Goal: Complete application form

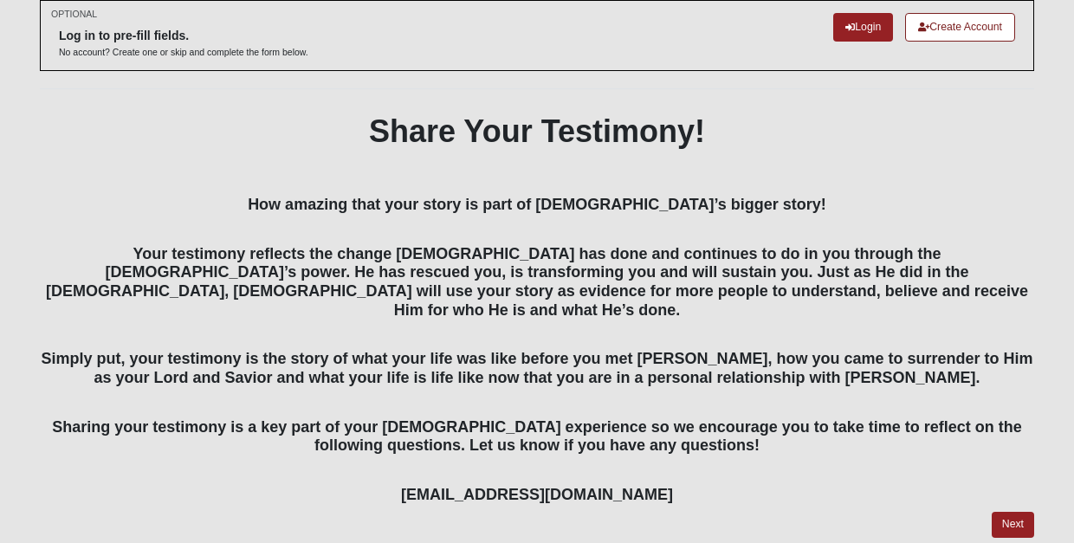
scroll to position [114, 0]
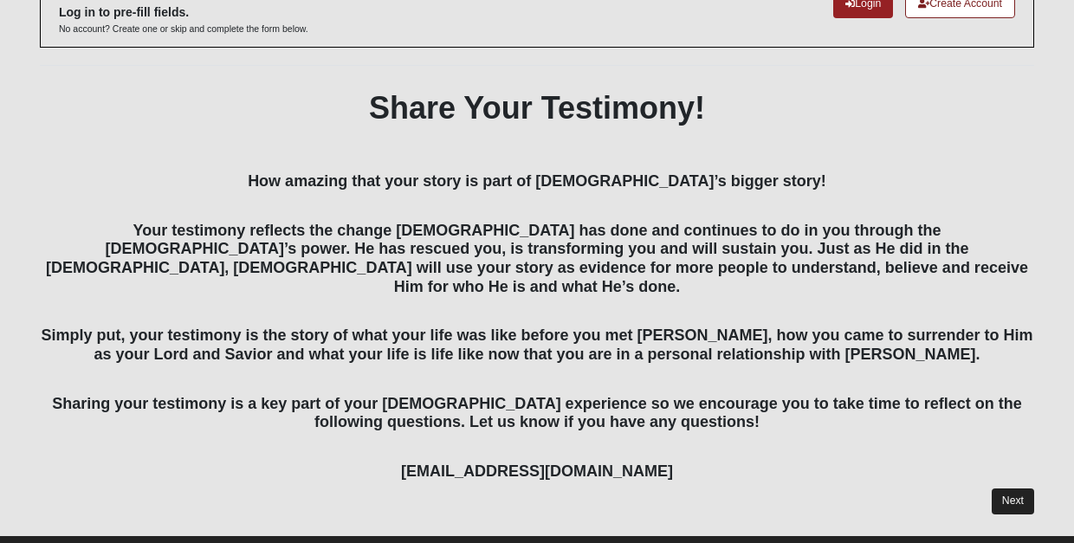
click at [1013, 488] on link "Next" at bounding box center [1013, 500] width 42 height 25
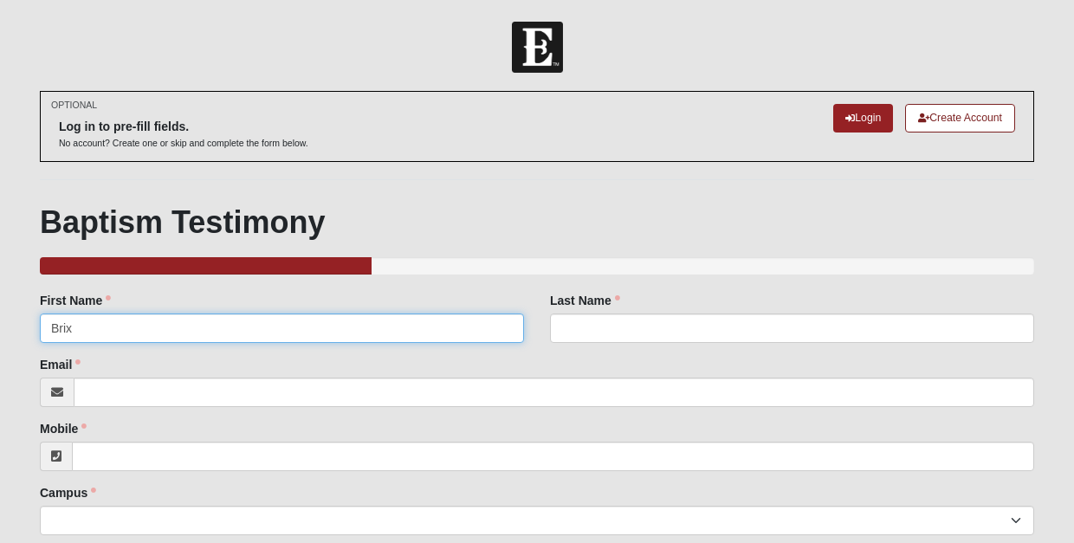
type input "Brix"
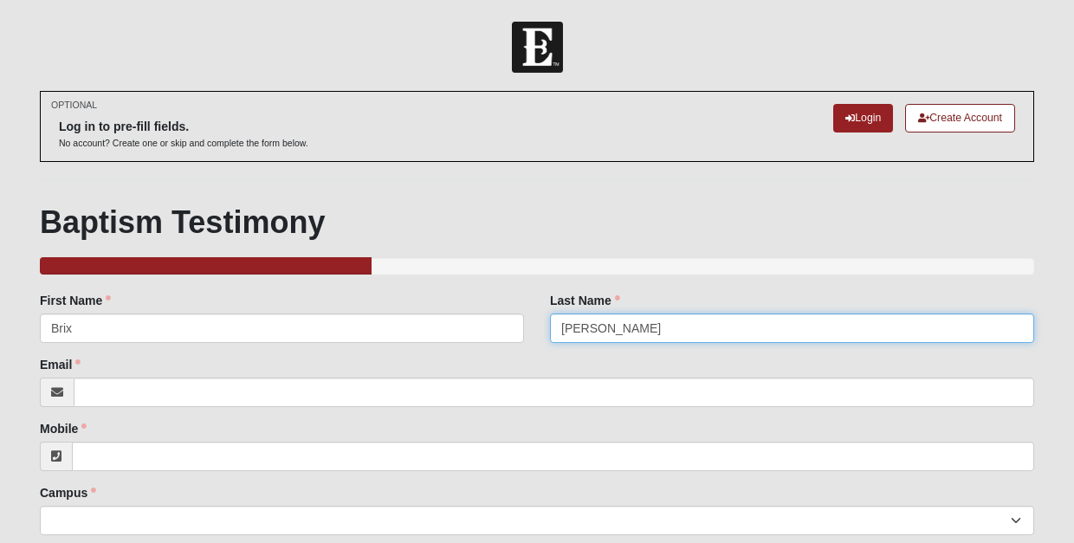
type input "[PERSON_NAME]"
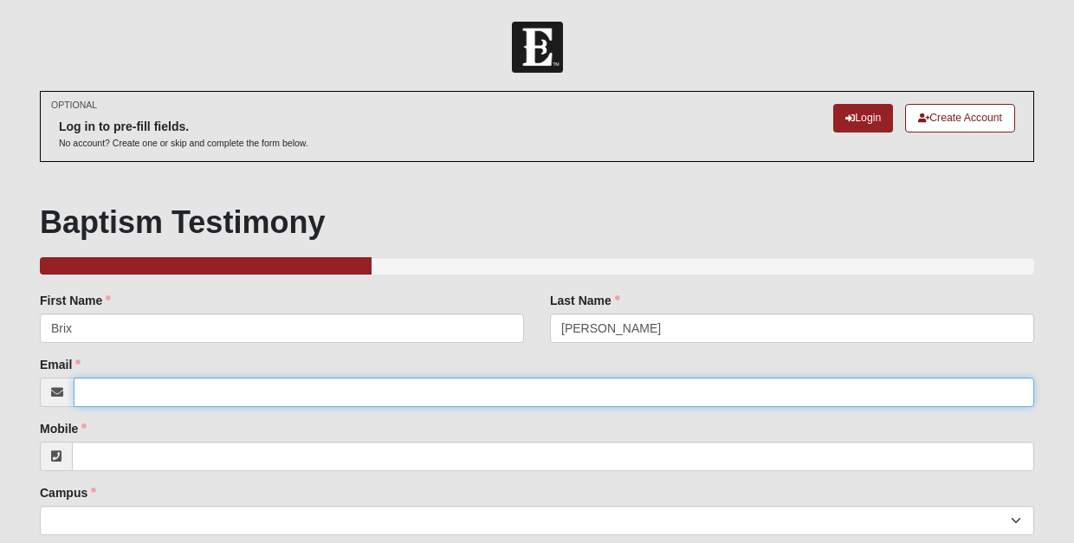
type input "[PERSON_NAME][EMAIL_ADDRESS][PERSON_NAME][DOMAIN_NAME]"
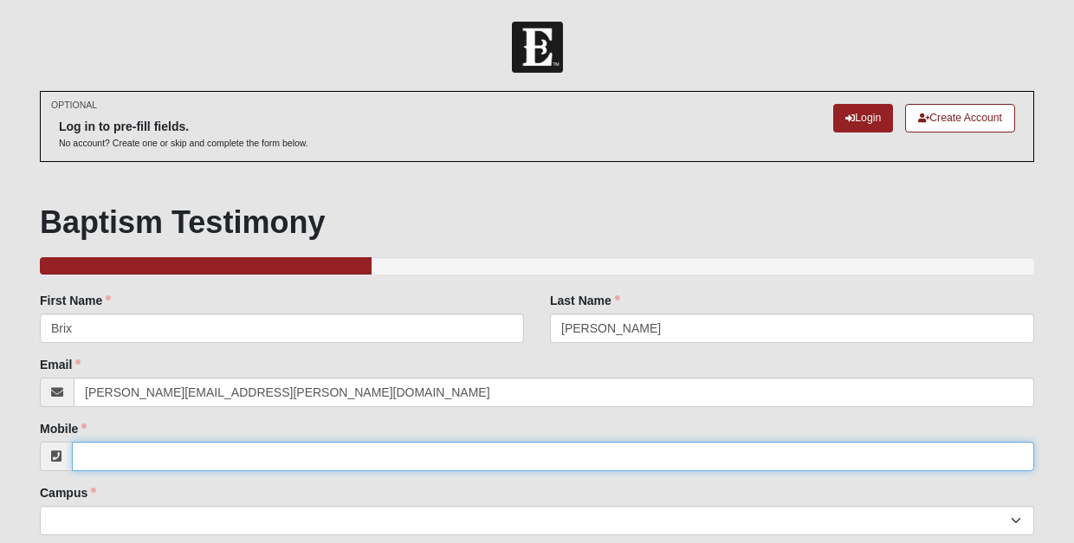
click at [156, 450] on input "Mobile" at bounding box center [553, 456] width 962 height 29
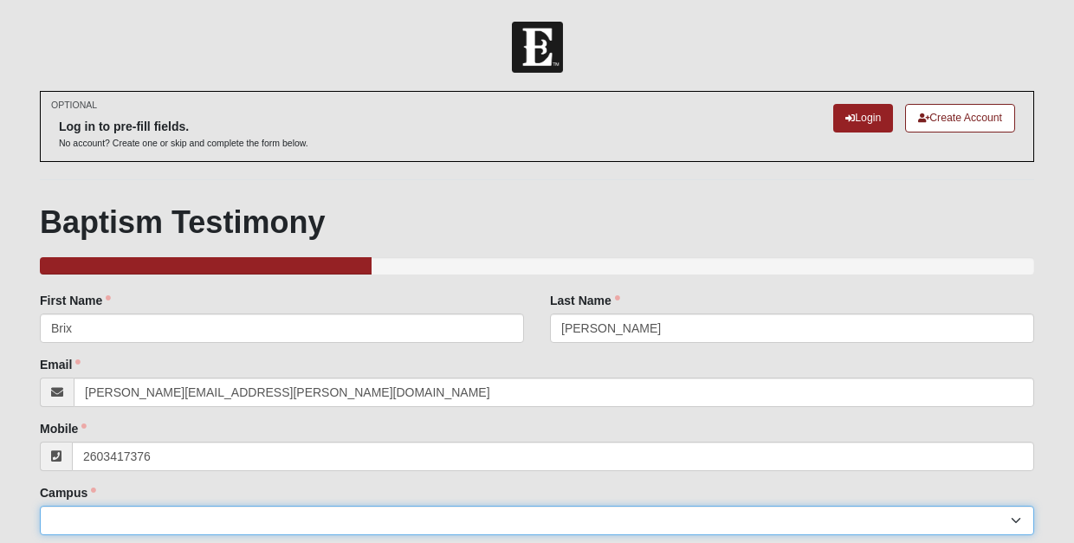
type input "[PHONE_NUMBER]"
select select "11"
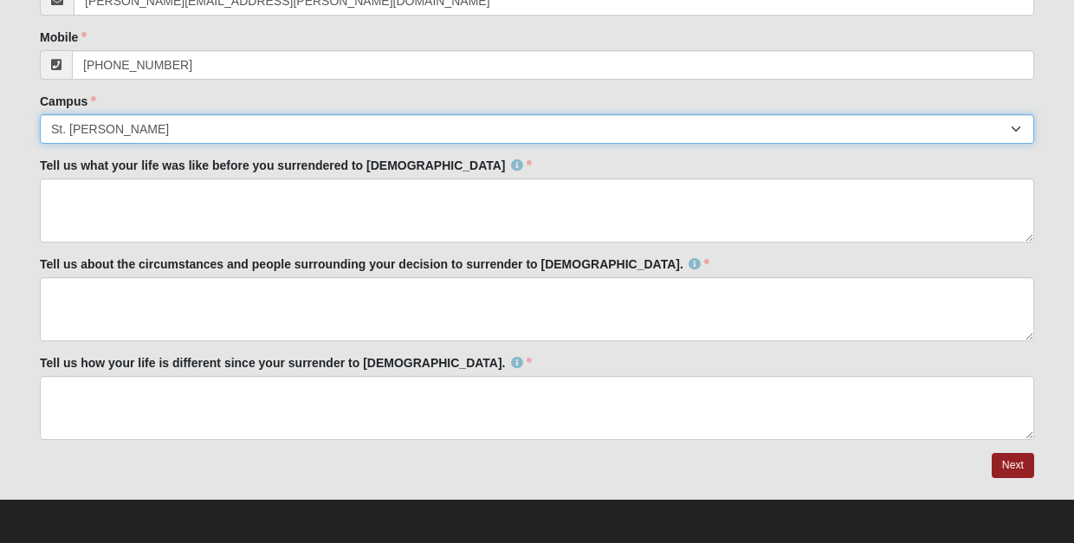
scroll to position [391, 0]
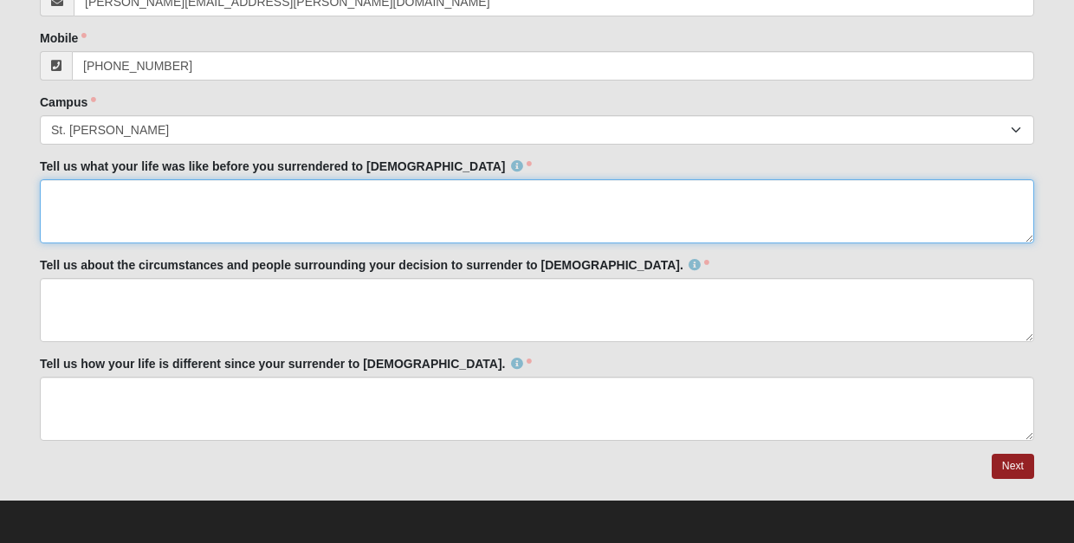
click at [74, 202] on textarea "Tell us what your life was like before you surrendered to [DEMOGRAPHIC_DATA]" at bounding box center [537, 211] width 994 height 64
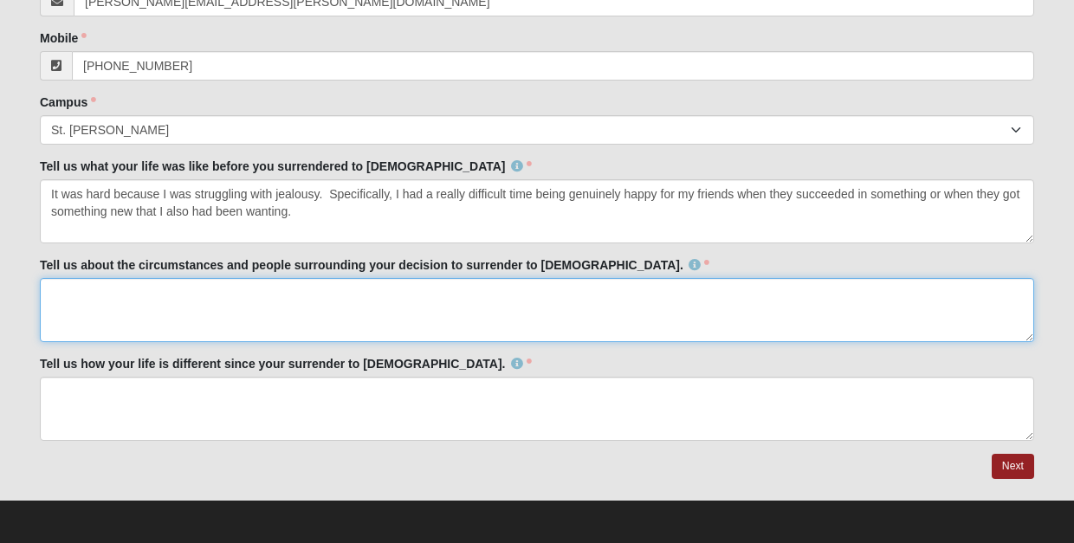
click at [118, 296] on textarea "Tell us about the circumstances and people surrounding your decision to surrend…" at bounding box center [537, 310] width 994 height 64
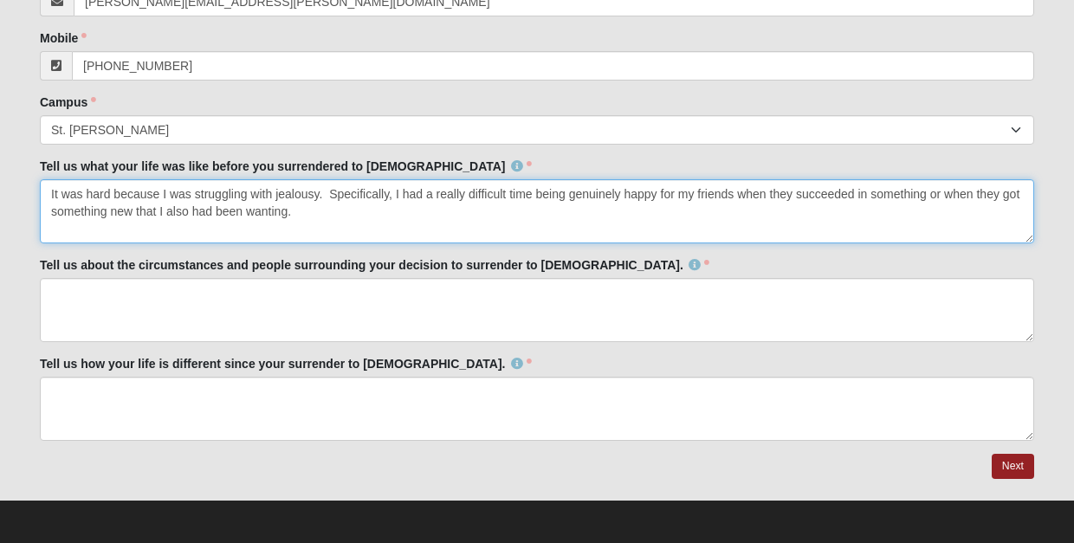
click at [328, 207] on textarea "It was hard because I was struggling with jealousy. Specifically, I had a reall…" at bounding box center [537, 211] width 994 height 64
click at [477, 210] on textarea "It was hard because I was struggling with jealousy. Specifically, I had a reall…" at bounding box center [537, 211] width 994 height 64
click at [713, 215] on textarea "It was hard because I was struggling with jealousy. Specifically, I had a reall…" at bounding box center [537, 211] width 994 height 64
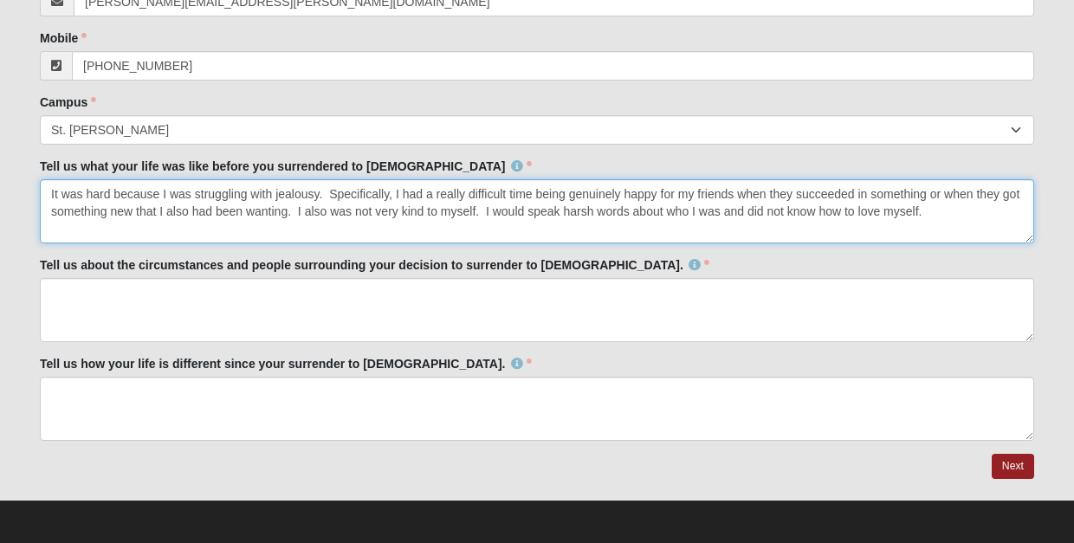
type textarea "It was hard because I was struggling with jealousy. Specifically, I had a reall…"
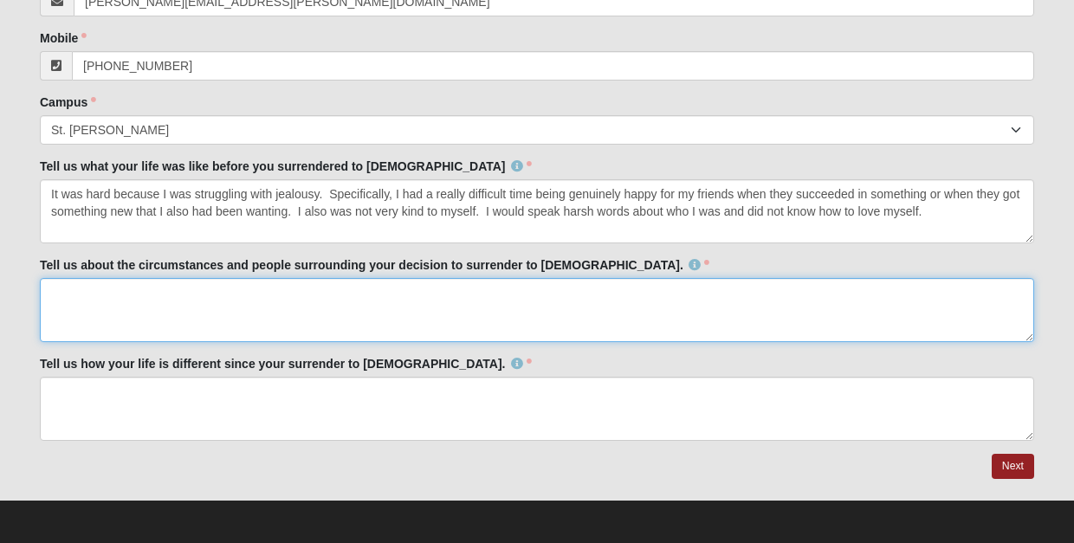
click at [224, 301] on textarea "Tell us about the circumstances and people surrounding your decision to surrend…" at bounding box center [537, 310] width 994 height 64
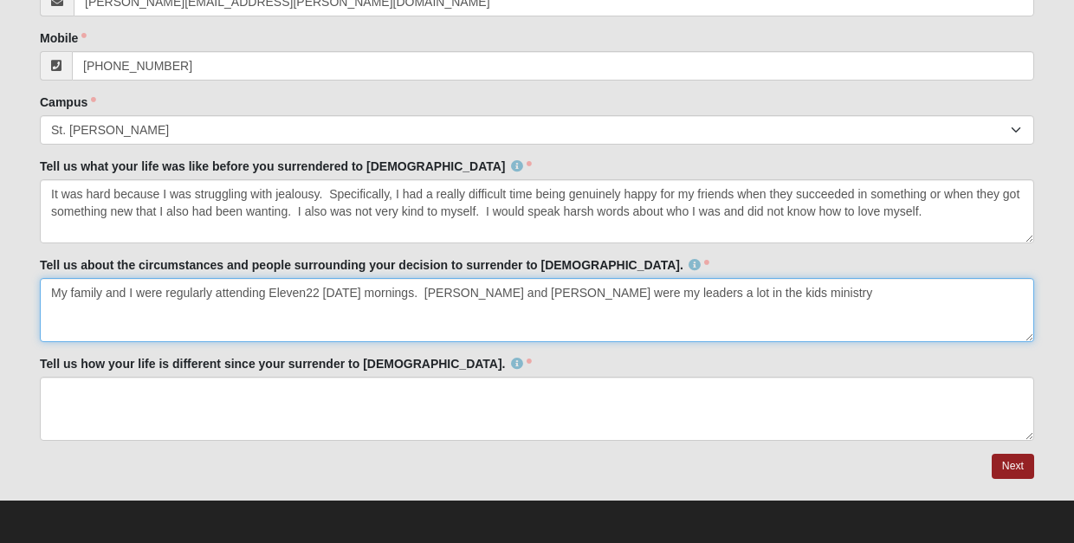
click at [439, 292] on textarea "My family and I were regularly attending Eleven22 [DATE] mornings. [PERSON_NAME…" at bounding box center [537, 310] width 994 height 64
click at [838, 296] on textarea "My family and I were regularly attending Eleven22 [DATE] mornings, and [PERSON_…" at bounding box center [537, 310] width 994 height 64
click at [653, 292] on textarea "My family and I were regularly attending Eleven22 [DATE] mornings, and [PERSON_…" at bounding box center [537, 310] width 994 height 64
click at [898, 288] on textarea "My family and I were regularly attending Eleven22 [DATE] mornings, and [PERSON_…" at bounding box center [537, 310] width 994 height 64
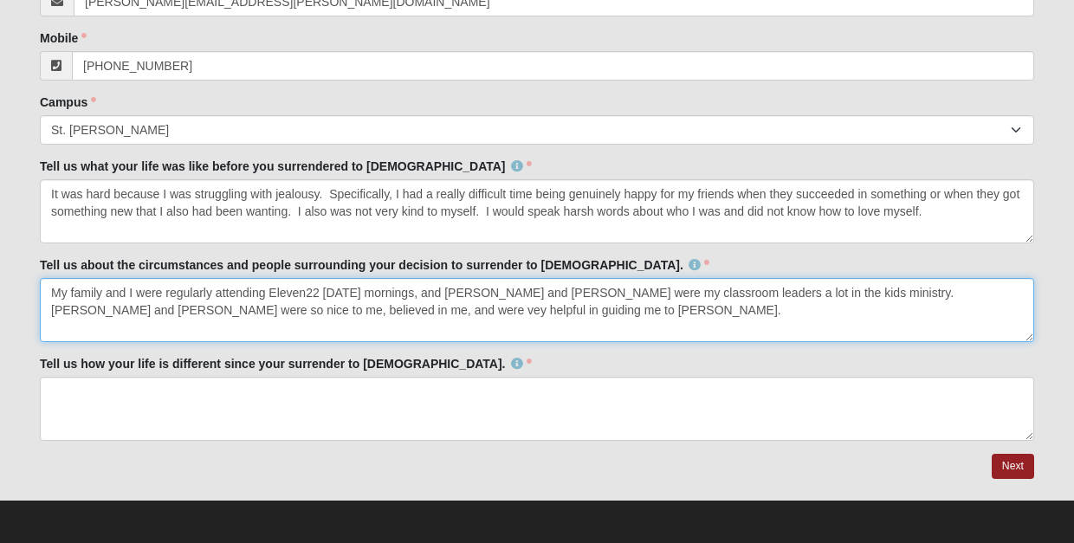
click at [285, 310] on textarea "My family and I were regularly attending Eleven22 [DATE] mornings, and [PERSON_…" at bounding box center [537, 310] width 994 height 64
click at [281, 312] on textarea "My family and I were regularly attending Eleven22 [DATE] mornings, and [PERSON_…" at bounding box center [537, 310] width 994 height 64
click at [475, 310] on textarea "My family and I were regularly attending Eleven22 [DATE] mornings, and [PERSON_…" at bounding box center [537, 310] width 994 height 64
type textarea "My family and I were regularly attending Eleven22 [DATE] mornings, and [PERSON_…"
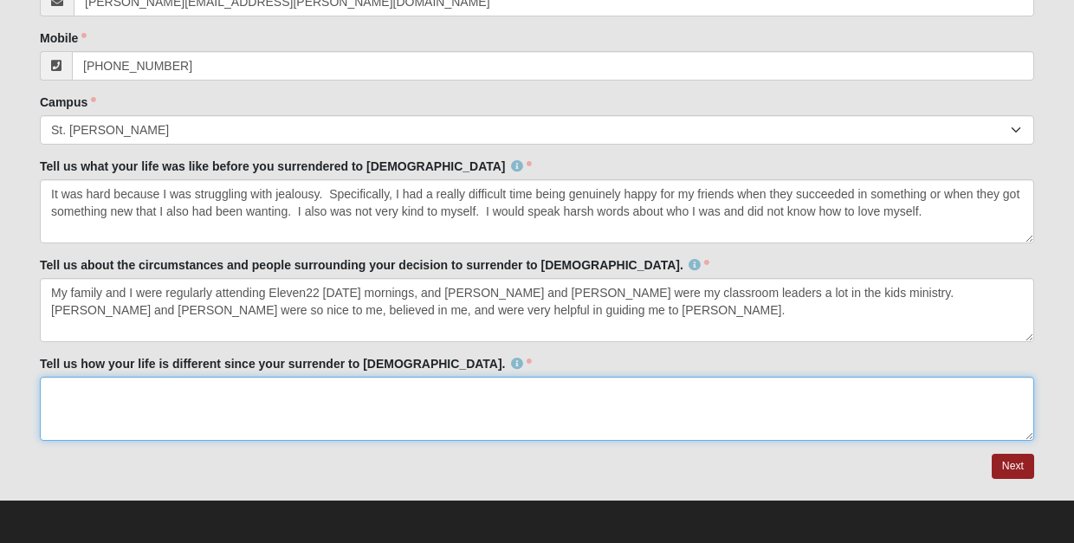
click at [69, 389] on textarea "Tell us how your life is different since your surrender to [DEMOGRAPHIC_DATA]." at bounding box center [537, 409] width 994 height 64
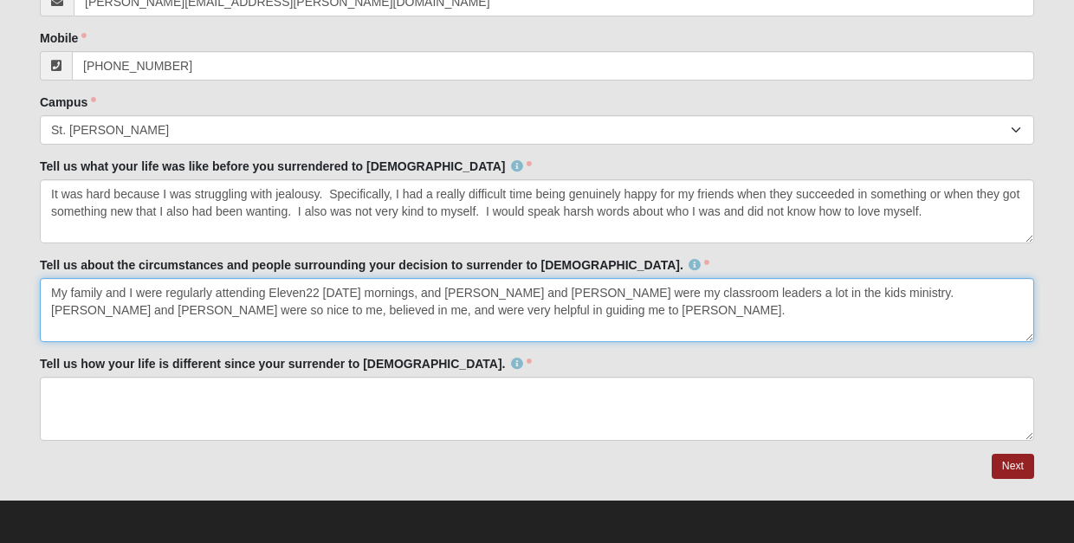
click at [479, 313] on textarea "My family and I were regularly attending Eleven22 [DATE] mornings, and [PERSON_…" at bounding box center [537, 310] width 994 height 64
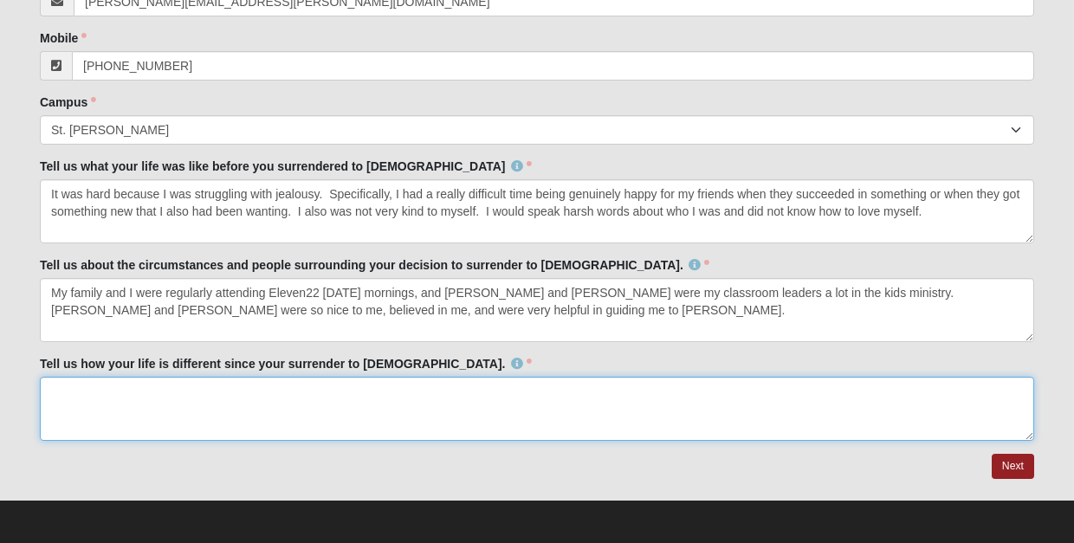
click at [86, 391] on textarea "Tell us how your life is different since your surrender to [DEMOGRAPHIC_DATA]." at bounding box center [537, 409] width 994 height 64
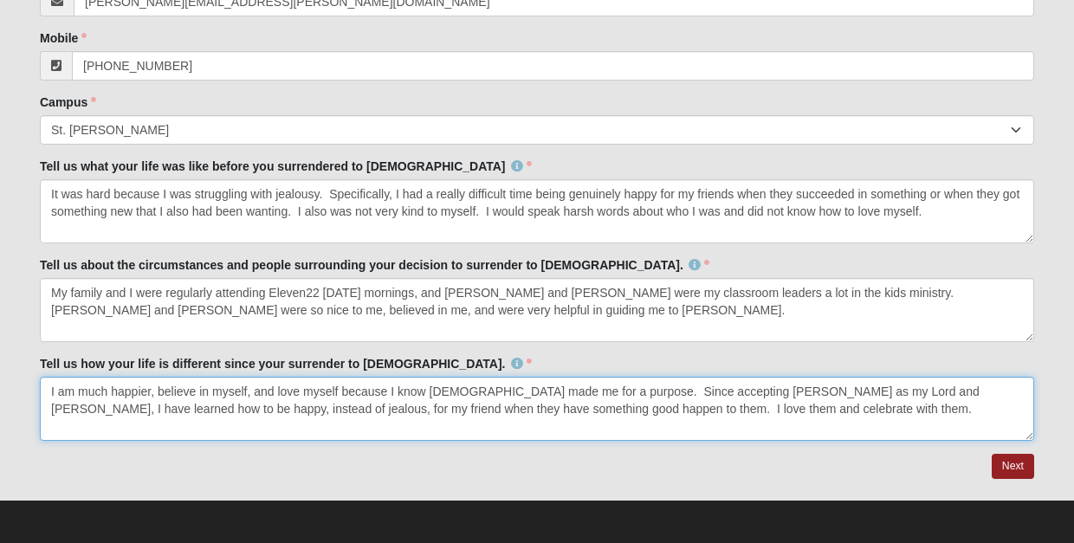
click at [248, 391] on textarea "I am much happier, believe in myself, and love myself because I know [DEMOGRAPH…" at bounding box center [537, 409] width 994 height 64
click at [61, 390] on textarea "I am much happier, believe in myself, and love myself because I know [DEMOGRAPH…" at bounding box center [537, 409] width 994 height 64
click at [806, 390] on textarea "I have realized how to truly be happy and how to show love to myself because am…" at bounding box center [537, 409] width 994 height 64
click at [316, 407] on textarea "I have realized how to truly be happy and how to show love to myself because I …" at bounding box center [537, 409] width 994 height 64
click at [809, 415] on textarea "I have realized how to truly be happy and how to show love to myself because I …" at bounding box center [537, 409] width 994 height 64
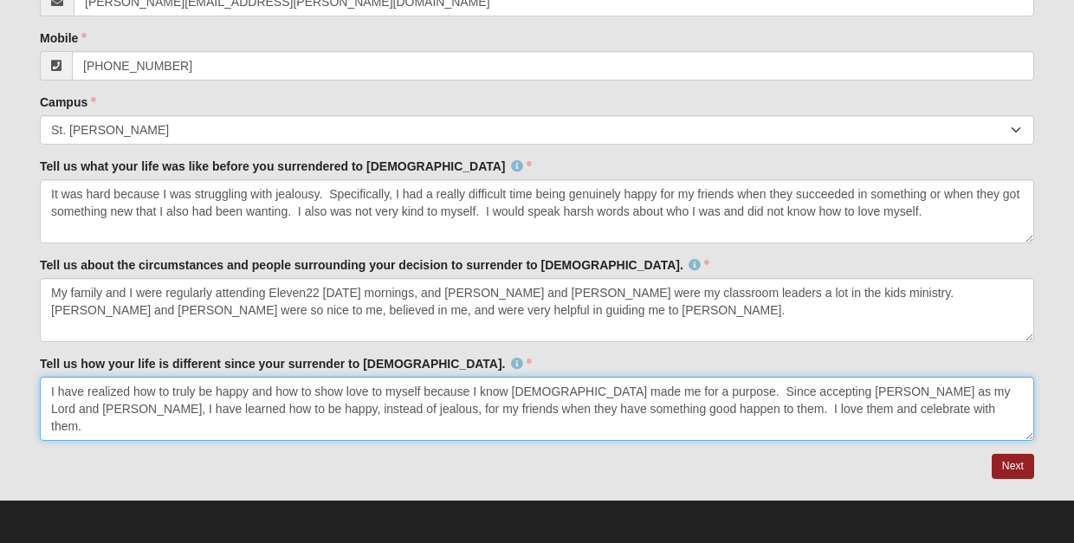
click at [789, 407] on textarea "I have realized how to truly be happy and how to show love to myself because I …" at bounding box center [537, 409] width 994 height 64
click at [827, 409] on textarea "I have realized how to truly be happy and how to show love to myself because I …" at bounding box center [537, 409] width 994 height 64
click at [276, 425] on textarea "I have realized how to truly be happy and how to show love to myself because I …" at bounding box center [537, 409] width 994 height 64
click at [395, 430] on textarea "I have realized how to truly be happy and how to show love to myself because I …" at bounding box center [537, 409] width 994 height 64
click at [598, 406] on textarea "I have realized how to truly be happy and how to show love to myself because I …" at bounding box center [537, 409] width 994 height 64
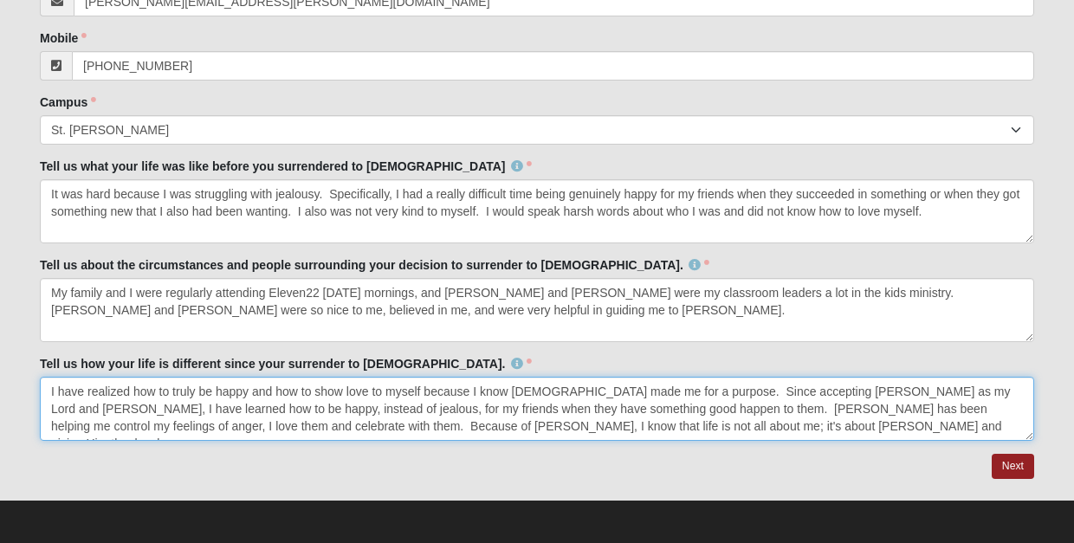
click at [635, 405] on textarea "I have realized how to truly be happy and how to show love to myself because I …" at bounding box center [537, 409] width 994 height 64
click at [634, 409] on textarea "I have realized how to truly be happy and how to show love to myself because I …" at bounding box center [537, 409] width 994 height 64
click at [929, 404] on textarea "I have realized how to truly be happy and how to show love to myself because I …" at bounding box center [537, 409] width 994 height 64
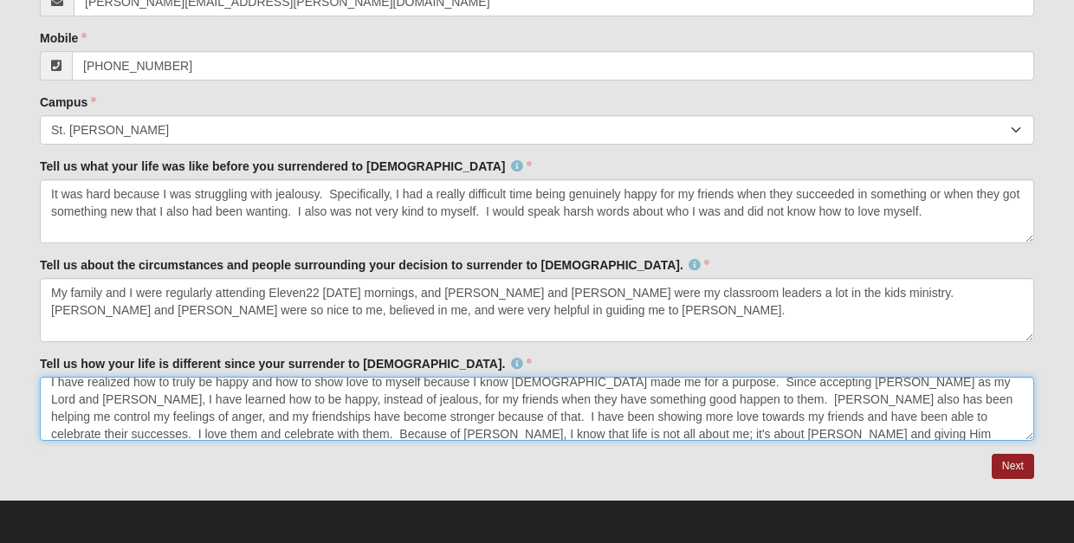
scroll to position [17, 0]
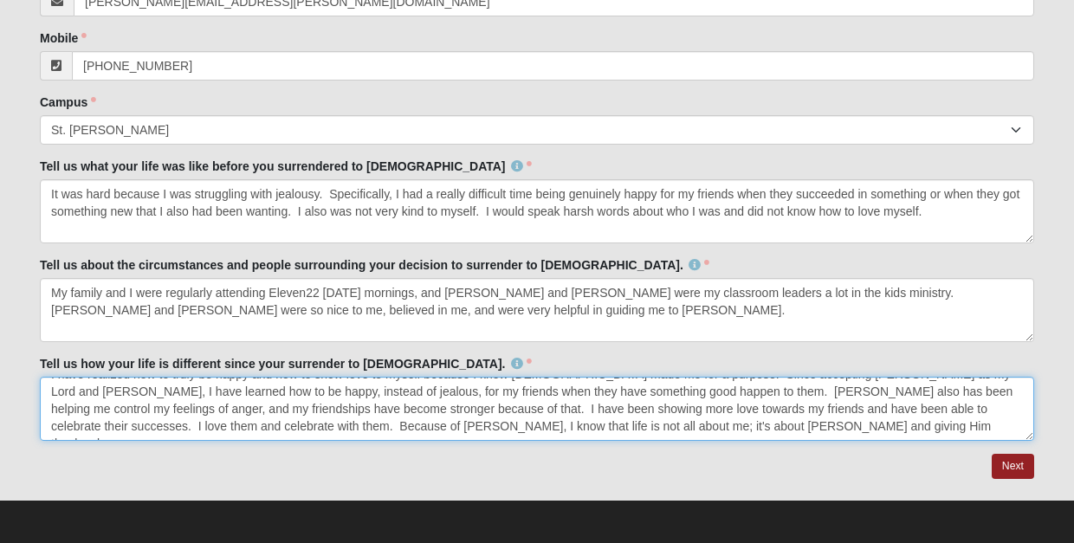
drag, startPoint x: 331, startPoint y: 424, endPoint x: 790, endPoint y: 406, distance: 459.4
click at [790, 408] on textarea "I have realized how to truly be happy and how to show love to myself because I …" at bounding box center [537, 409] width 994 height 64
click at [340, 405] on textarea "I have realized how to truly be happy and how to show love to myself because I …" at bounding box center [537, 409] width 994 height 64
drag, startPoint x: 332, startPoint y: 404, endPoint x: 846, endPoint y: 401, distance: 514.5
click at [846, 401] on textarea "I have realized how to truly be happy and how to show love to myself because I …" at bounding box center [537, 409] width 994 height 64
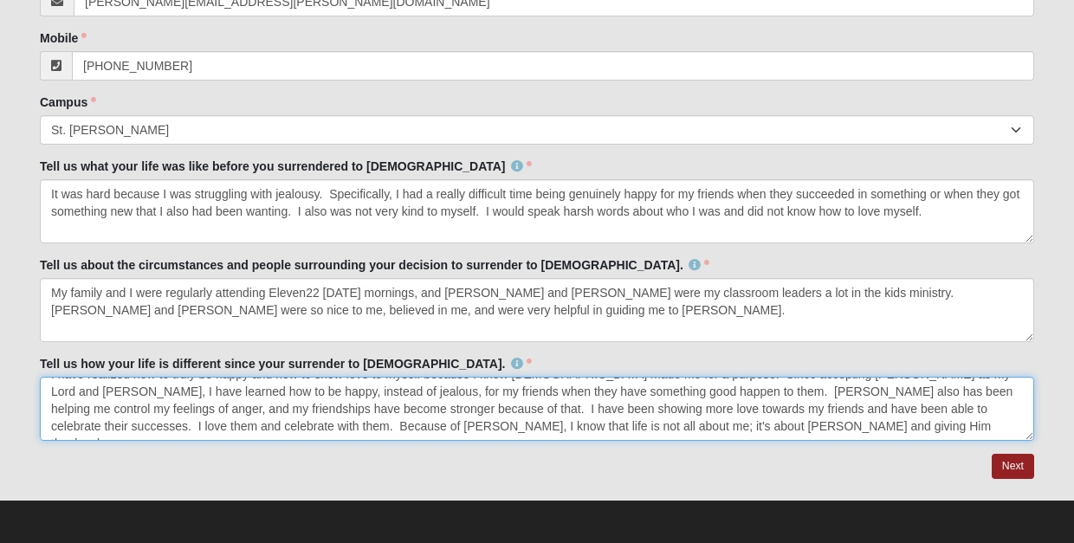
click at [338, 407] on textarea "I have realized how to truly be happy and how to show love to myself because I …" at bounding box center [537, 409] width 994 height 64
drag, startPoint x: 330, startPoint y: 406, endPoint x: 877, endPoint y: 402, distance: 547.4
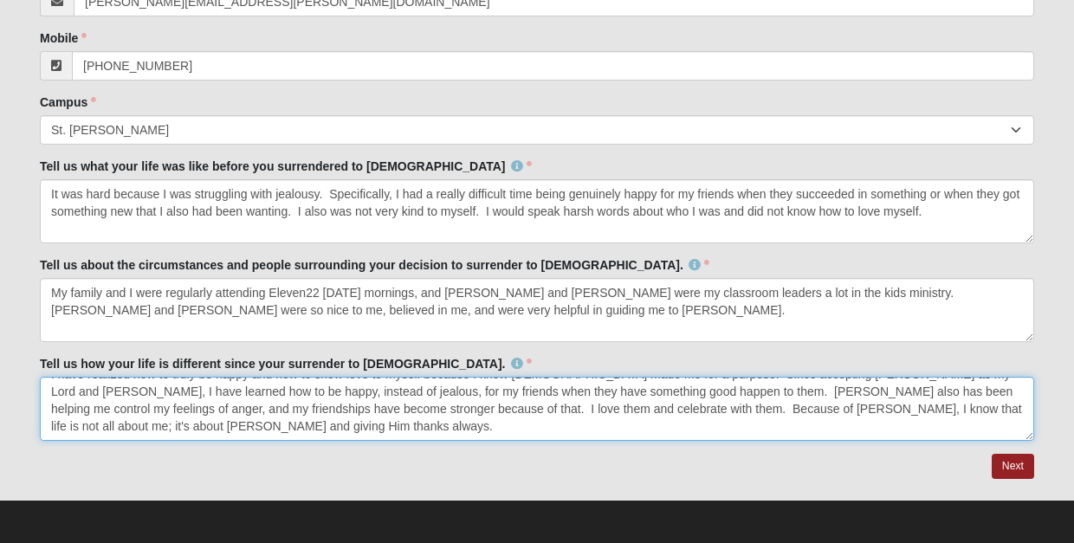
click at [598, 390] on textarea "I have realized how to truly be happy and how to show love to myself because I …" at bounding box center [537, 409] width 994 height 64
drag, startPoint x: 645, startPoint y: 406, endPoint x: 847, endPoint y: 411, distance: 201.9
click at [847, 411] on textarea "I have realized how to truly be happy and how to show love to myself because I …" at bounding box center [537, 409] width 994 height 64
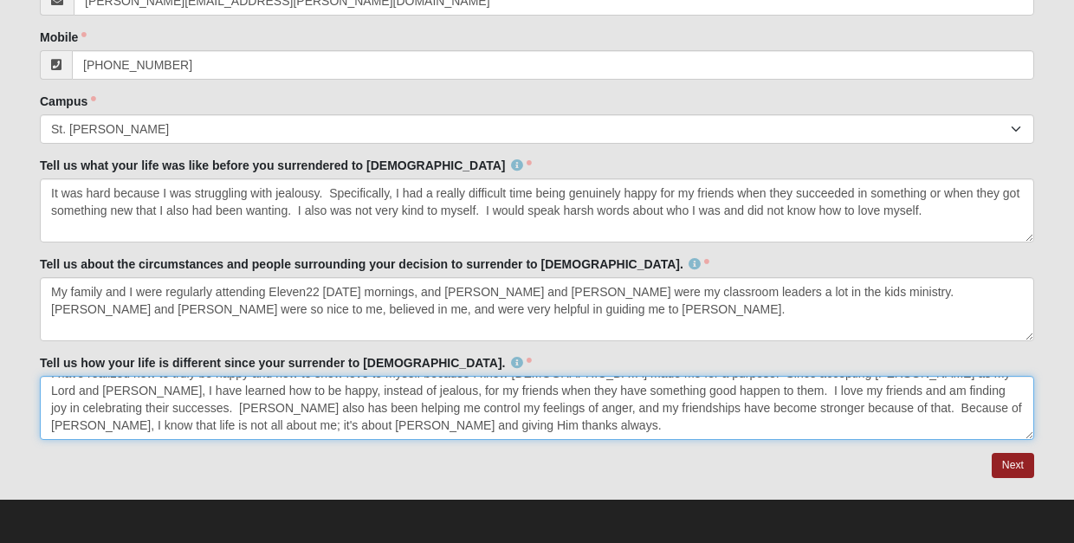
scroll to position [391, 0]
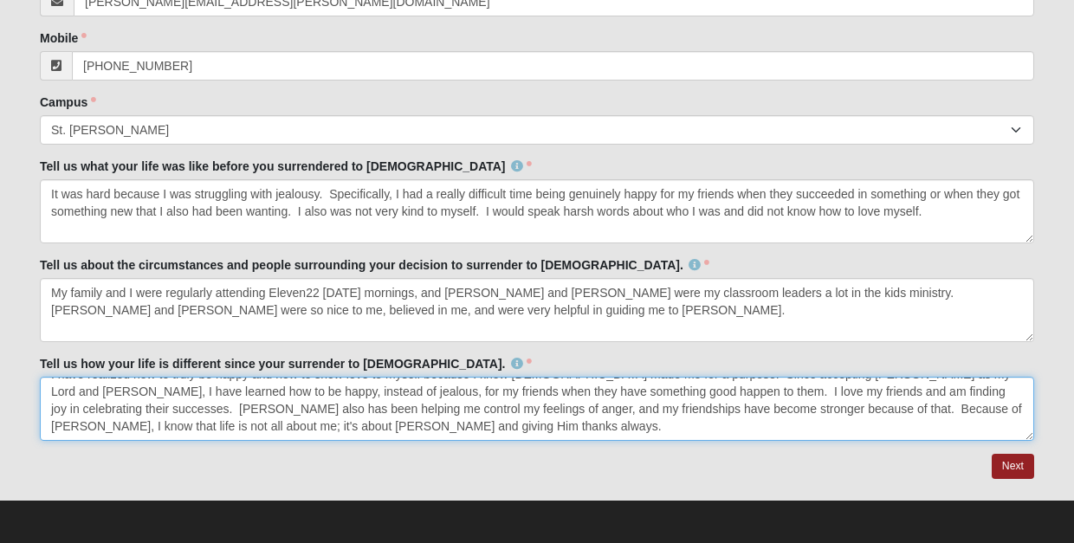
click at [572, 390] on textarea "I have realized how to truly be happy and how to show love to myself because I …" at bounding box center [537, 409] width 994 height 64
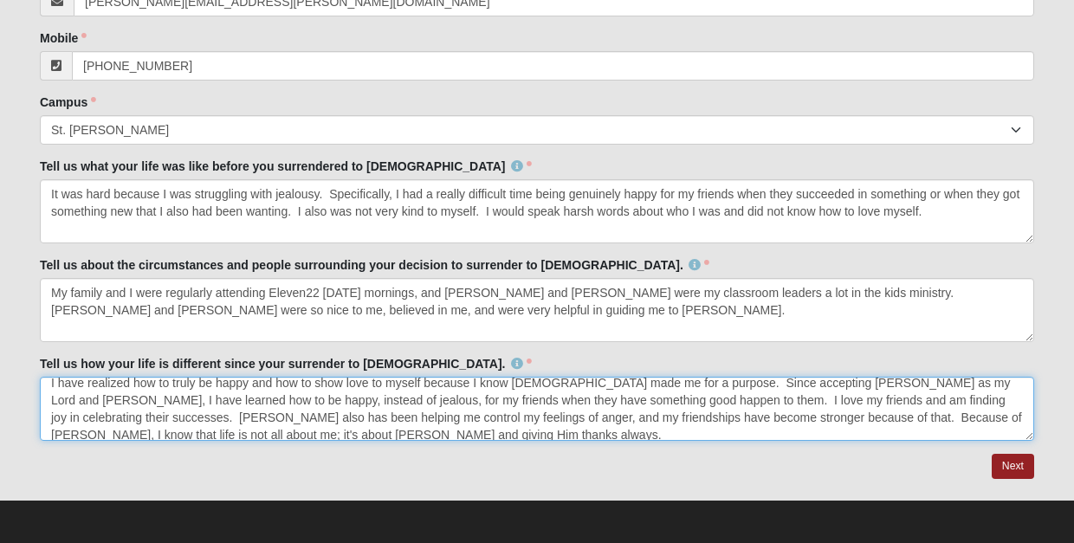
scroll to position [16, 0]
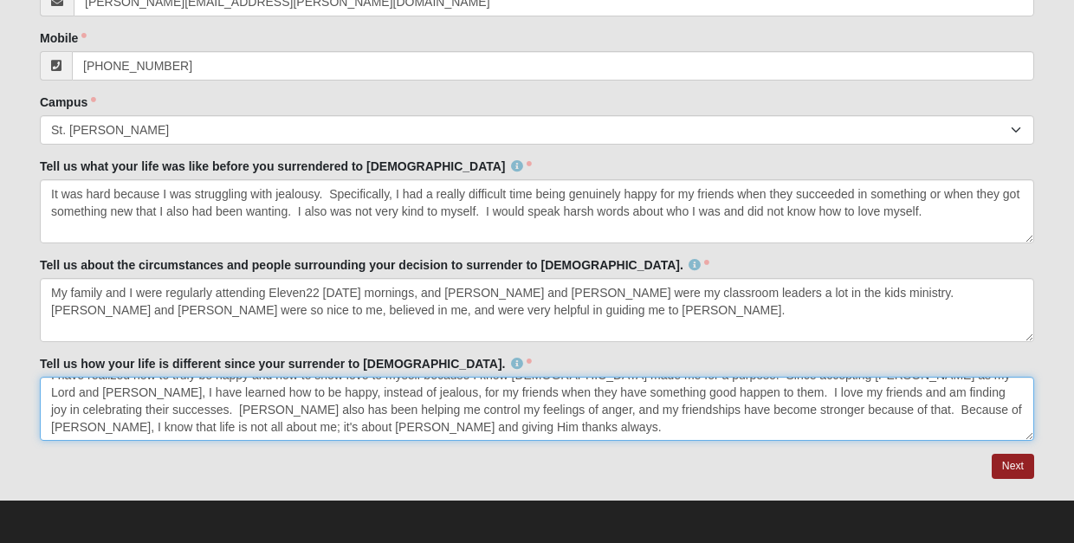
click at [644, 411] on textarea "I have realized how to truly be happy and how to show love to myself because I …" at bounding box center [537, 409] width 994 height 64
type textarea "I have realized how to truly be happy and how to show love to myself because I …"
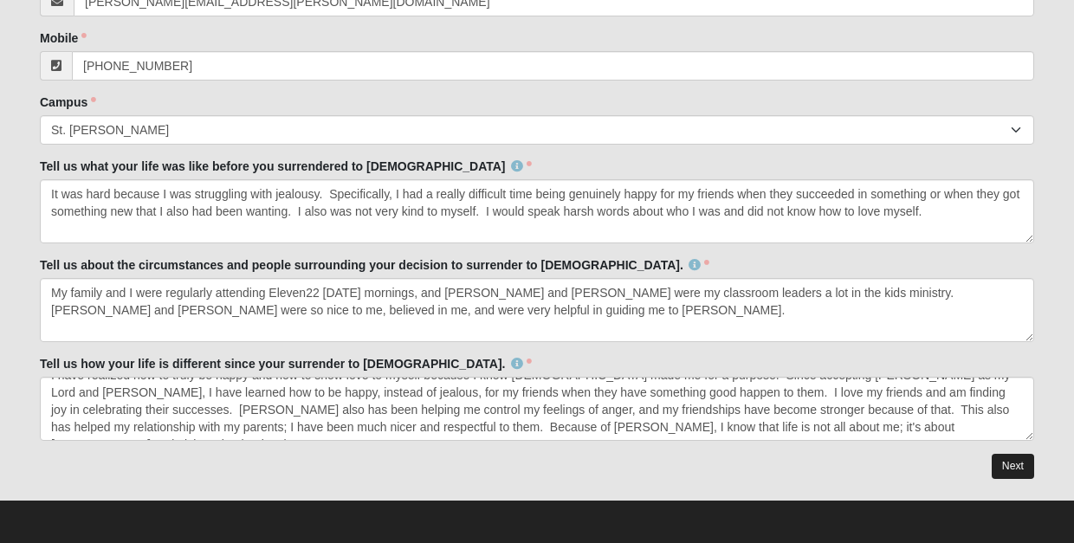
click at [1016, 465] on link "Next" at bounding box center [1013, 466] width 42 height 25
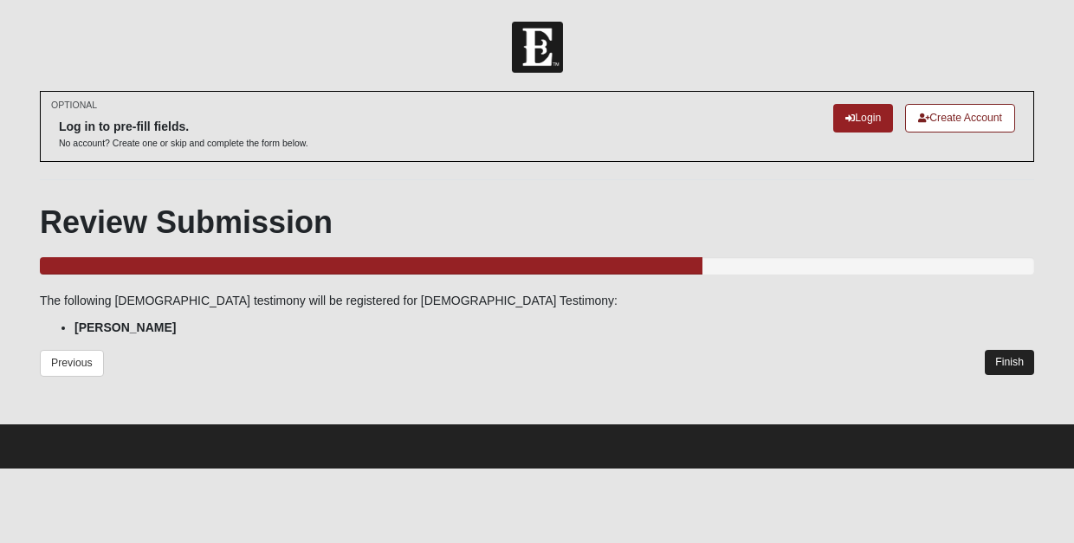
click at [1013, 361] on link "Finish" at bounding box center [1009, 362] width 49 height 25
